Goal: Use online tool/utility: Utilize a website feature to perform a specific function

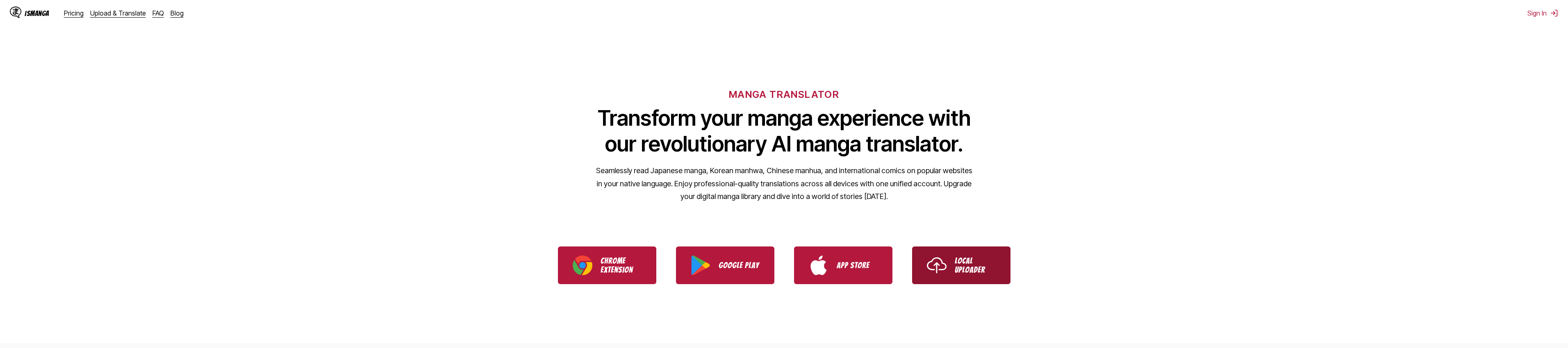
click at [968, 260] on p "Local Uploader" at bounding box center [975, 265] width 41 height 18
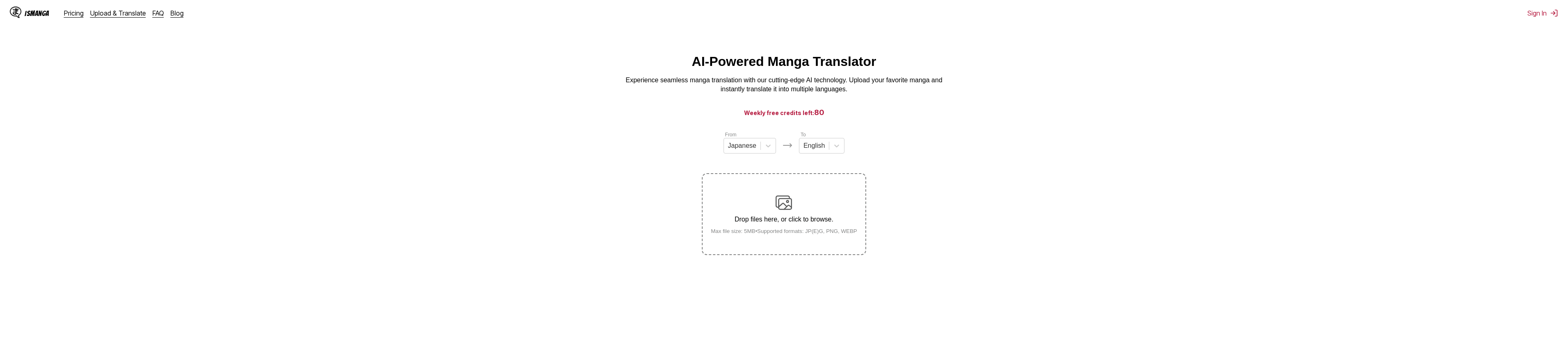
click at [785, 218] on p "Drop files here, or click to browse." at bounding box center [784, 219] width 159 height 7
click at [0, 0] on input "Drop files here, or click to browse. Max file size: 5MB • Supported formats: JP…" at bounding box center [0, 0] width 0 height 0
